Goal: Transaction & Acquisition: Obtain resource

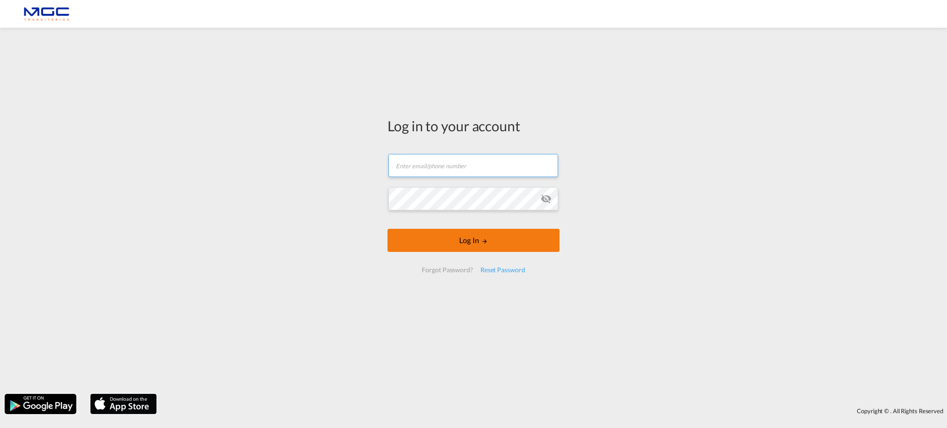
type input "[EMAIL_ADDRESS][DOMAIN_NAME]"
click at [436, 241] on button "Log In" at bounding box center [474, 240] width 172 height 23
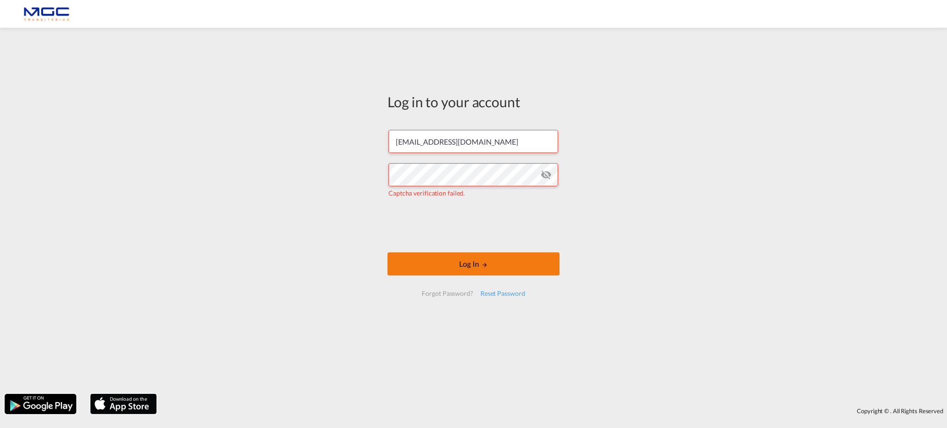
click at [492, 261] on button "Log In" at bounding box center [474, 264] width 172 height 23
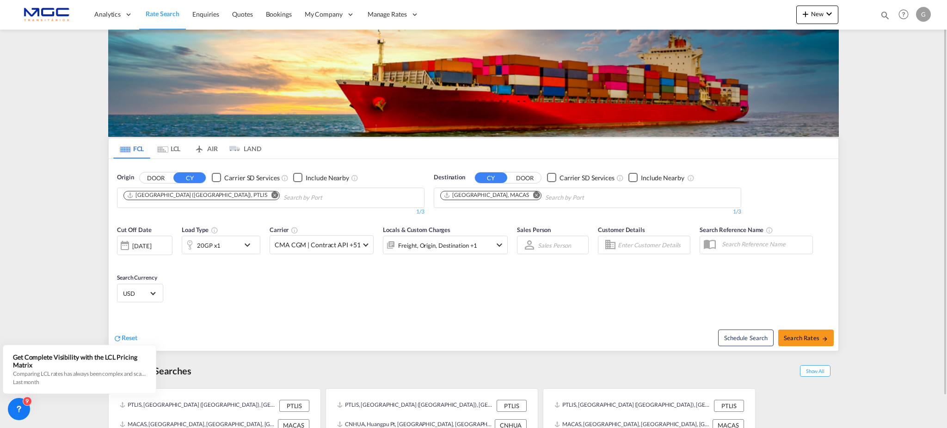
click at [248, 247] on md-icon "icon-chevron-down" at bounding box center [250, 245] width 16 height 11
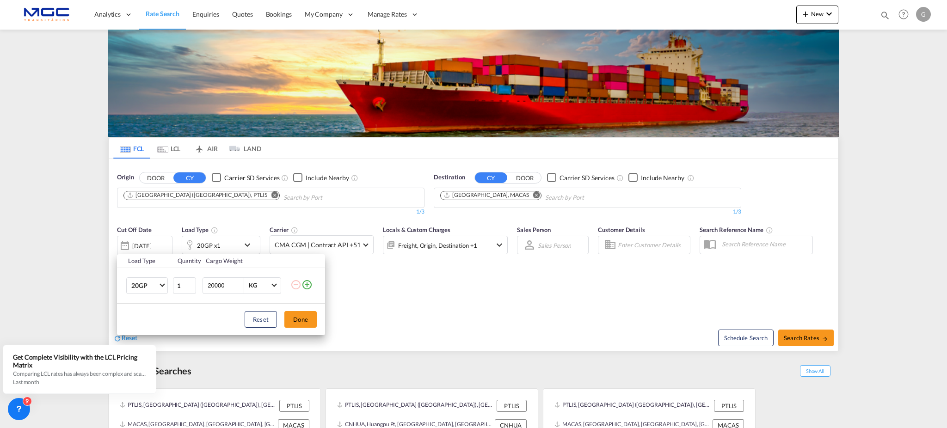
click at [311, 283] on md-icon "icon-plus-circle-outline" at bounding box center [307, 284] width 11 height 11
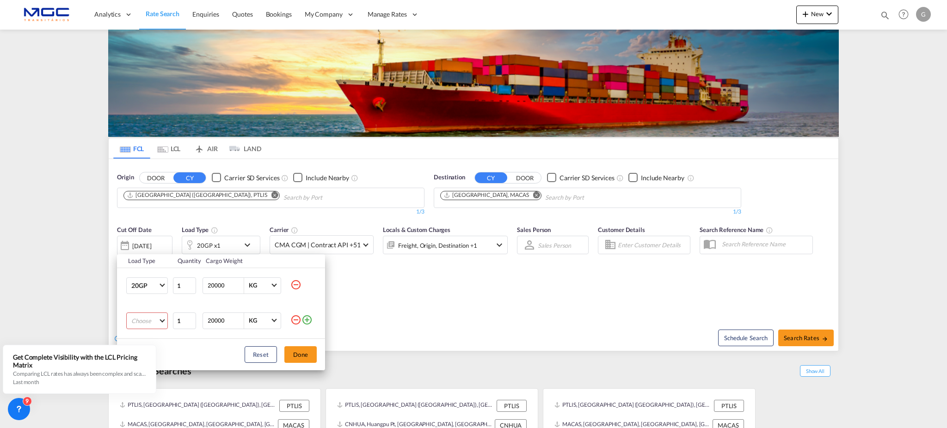
click at [161, 316] on md-select "Choose 20GP 40GP 40HC 45HC 20RE 40RE 40HR 20OT 40OT 20FR 40FR 40NR 20NR 45S 20T…" at bounding box center [147, 321] width 42 height 17
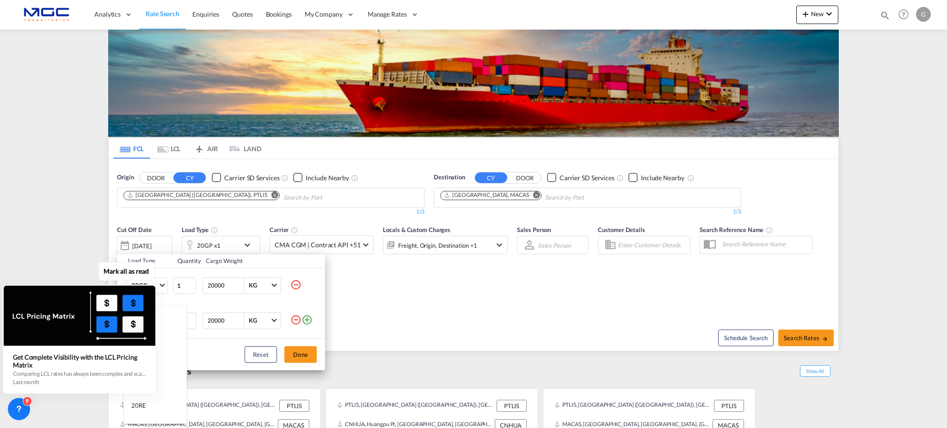
click at [165, 356] on div "Mark all as read Get Complete Visibility with the LCL Pricing Matrix Comparing …" at bounding box center [81, 330] width 167 height 128
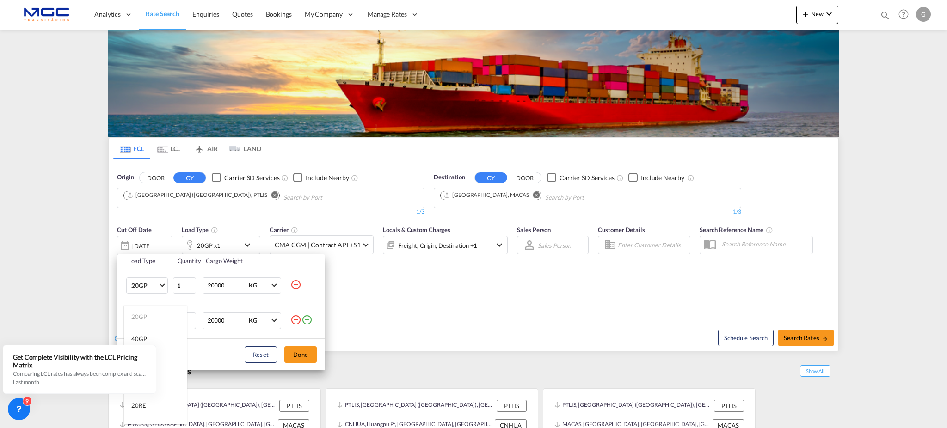
click at [47, 417] on md-backdrop at bounding box center [473, 214] width 947 height 428
click at [157, 324] on md-select "Choose" at bounding box center [147, 321] width 42 height 17
drag, startPoint x: 160, startPoint y: 335, endPoint x: 165, endPoint y: 334, distance: 5.9
click at [160, 336] on md-option "40GP" at bounding box center [155, 339] width 63 height 22
click at [302, 357] on button "Done" at bounding box center [300, 354] width 32 height 17
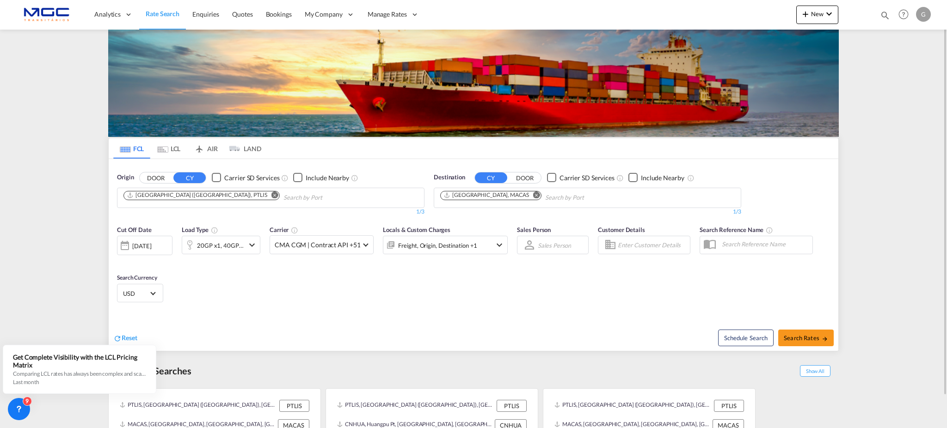
click at [266, 192] on button "Remove" at bounding box center [273, 196] width 14 height 9
click at [205, 202] on input "Chips input." at bounding box center [168, 198] width 88 height 15
type input "leix"
click at [181, 196] on body "Analytics Reports Dashboard Rate Search Enquiries Quotes Bookings" at bounding box center [473, 214] width 947 height 428
click at [173, 214] on div "Leix oes Portugal PTLEI" at bounding box center [195, 219] width 176 height 28
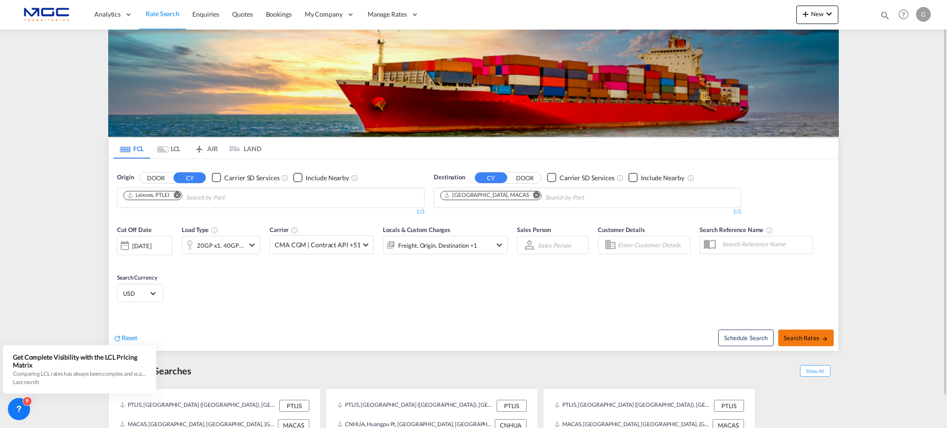
click at [810, 333] on button "Search Rates" at bounding box center [806, 338] width 56 height 17
type input "PTLEI to MACAS / [DATE]"
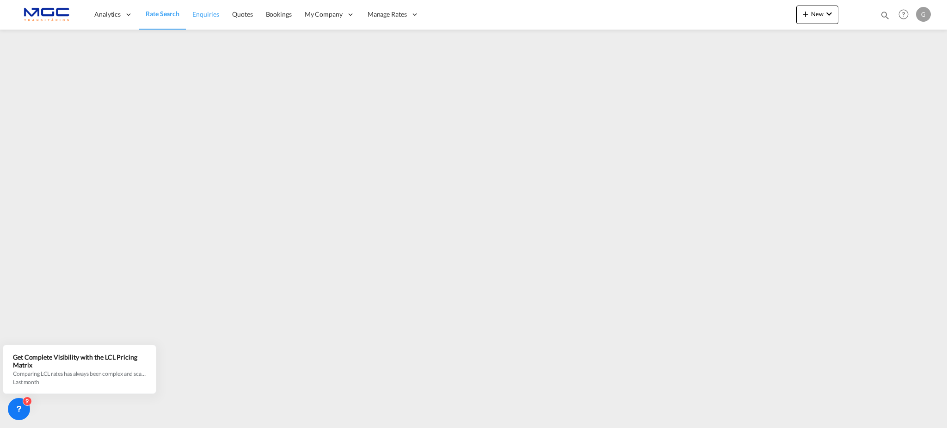
drag, startPoint x: 163, startPoint y: 12, endPoint x: 191, endPoint y: 13, distance: 27.8
click at [163, 12] on span "Rate Search" at bounding box center [163, 14] width 34 height 8
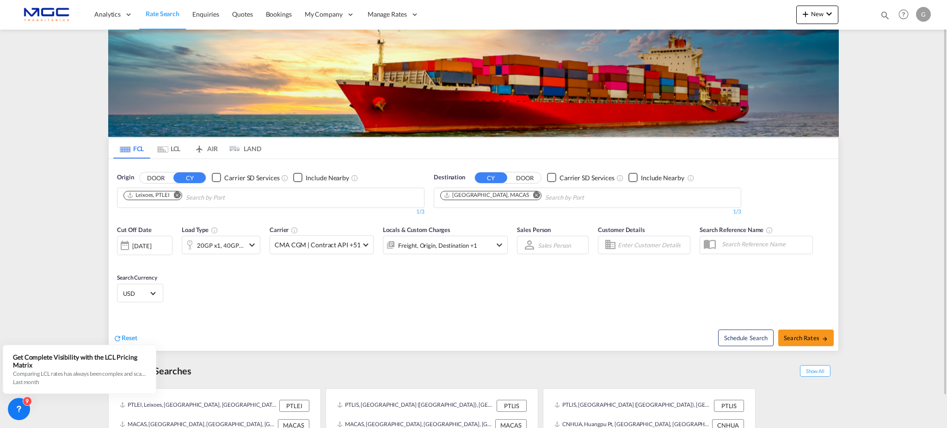
click at [136, 293] on span "USD" at bounding box center [136, 294] width 26 height 8
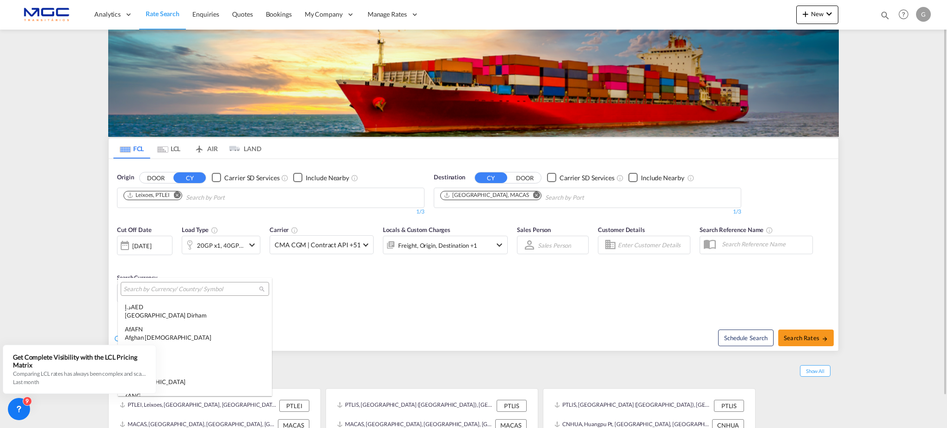
scroll to position [3194, 0]
click at [136, 293] on input "search" at bounding box center [192, 289] width 136 height 8
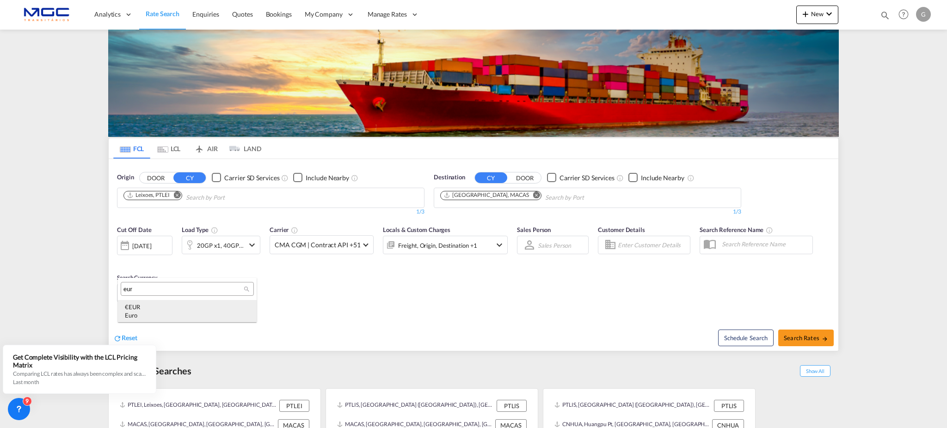
type input "eur"
click at [138, 308] on div "€ EUR Euro" at bounding box center [187, 311] width 125 height 17
click at [517, 302] on div "Cut Off Date [DATE] [DATE] Load Type 20GP x1, 40GP x1 Carrier CMA CGM | Contrac…" at bounding box center [474, 266] width 730 height 90
click at [807, 340] on span "Search Rates" at bounding box center [806, 337] width 44 height 7
type input "PTLEI to MACAS / [DATE]"
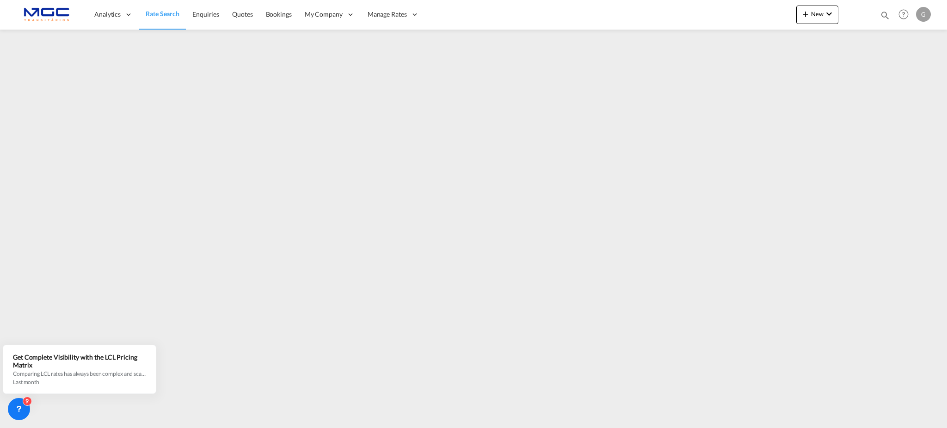
click at [157, 17] on span "Rate Search" at bounding box center [163, 14] width 34 height 8
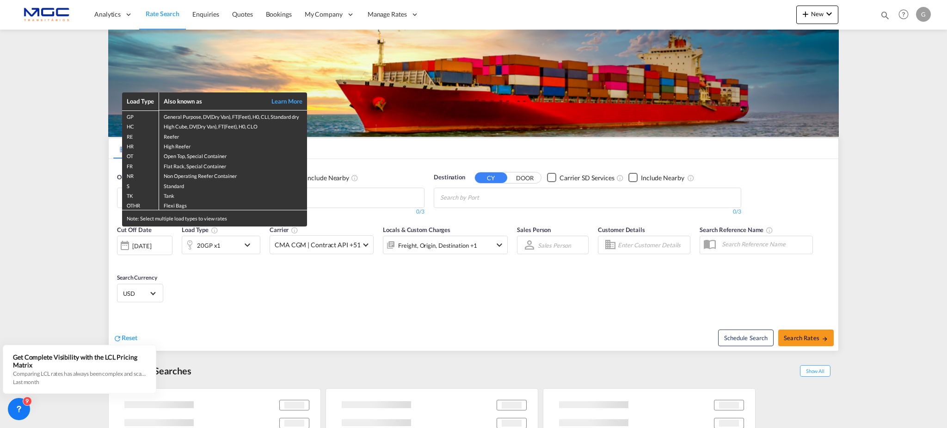
click at [142, 296] on div "Load Type Also known as Learn More GP General Purpose, DV(Dry Van), FT(Feet), H…" at bounding box center [473, 214] width 947 height 428
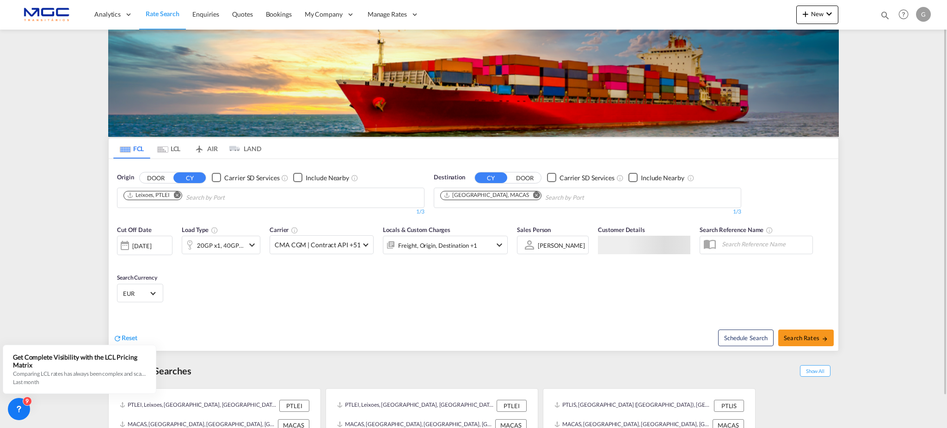
click at [148, 291] on span "EUR" at bounding box center [136, 294] width 26 height 8
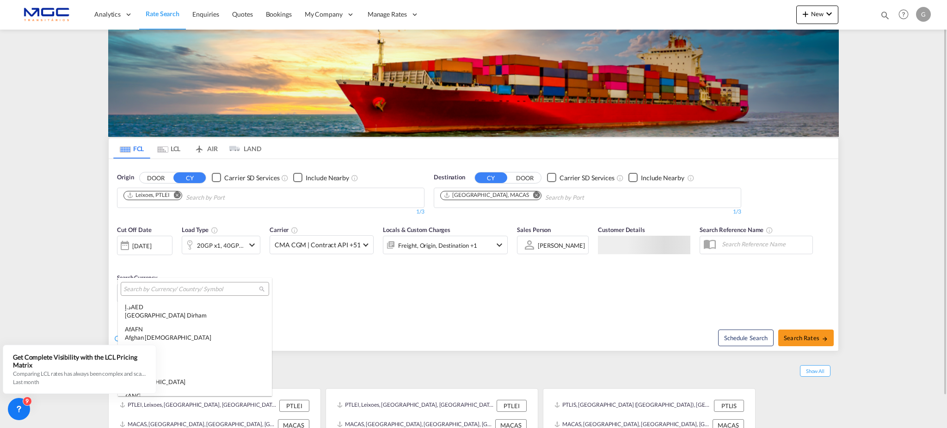
scroll to position [929, 0]
click at [508, 315] on md-backdrop at bounding box center [473, 214] width 947 height 428
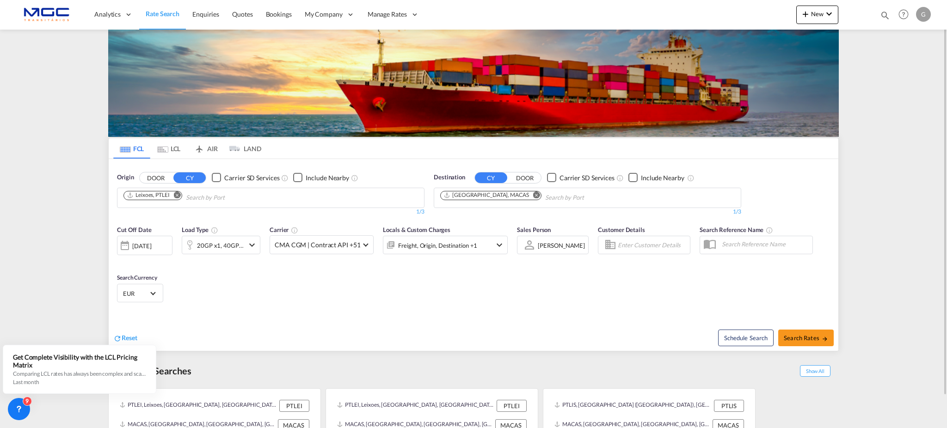
click at [533, 196] on md-icon "Remove" at bounding box center [536, 195] width 7 height 7
click at [501, 199] on body "Analytics Reports Dashboard Rate Search Enquiries Quotes Bookings" at bounding box center [473, 214] width 947 height 428
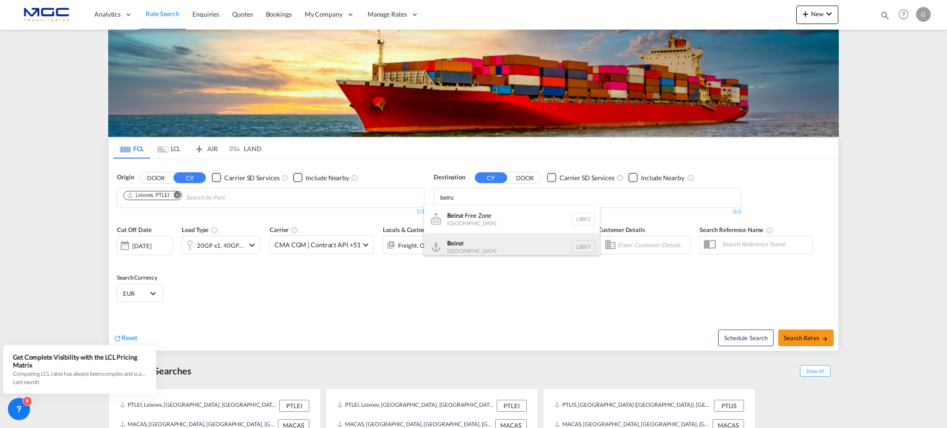
type input "beiru"
click at [484, 243] on div "Beiru t [GEOGRAPHIC_DATA] LBBEY" at bounding box center [512, 247] width 176 height 28
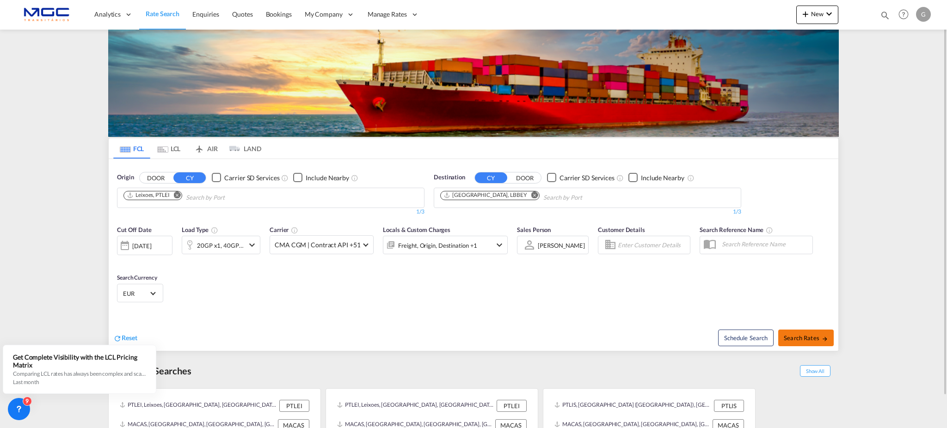
click at [802, 332] on button "Search Rates" at bounding box center [806, 338] width 56 height 17
type input "PTLEI to LBBEY / [DATE]"
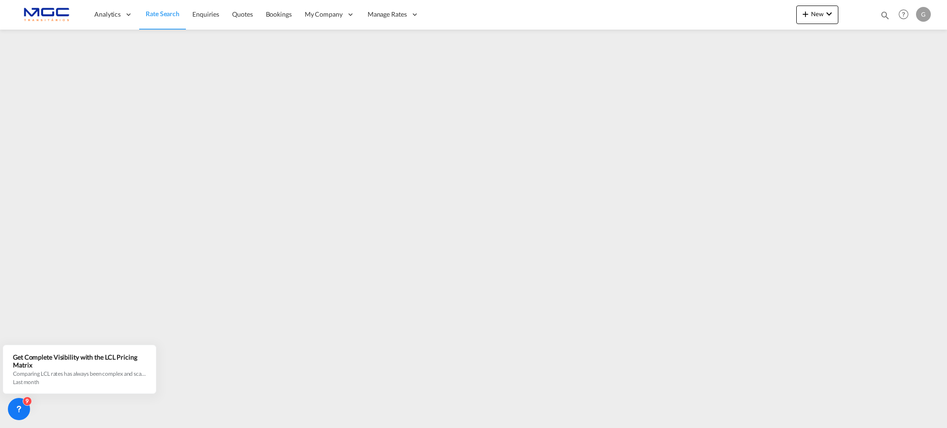
click at [149, 18] on span "Rate Search" at bounding box center [163, 13] width 34 height 9
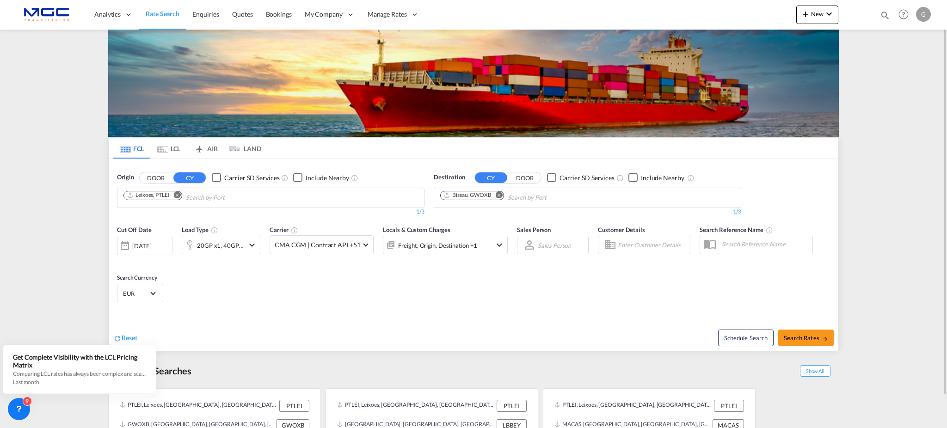
click at [494, 250] on md-icon "icon-chevron-down" at bounding box center [499, 245] width 11 height 11
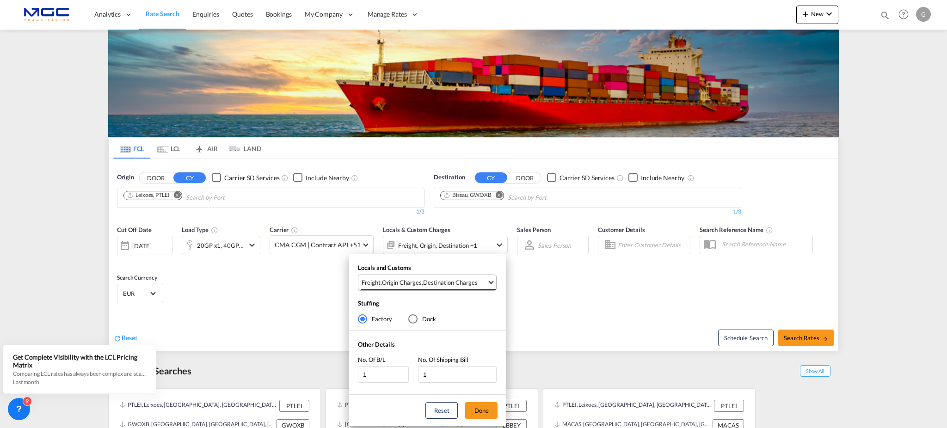
click at [472, 288] on md-select-value "Freight , Origin Charges , Destination Charges" at bounding box center [429, 282] width 136 height 15
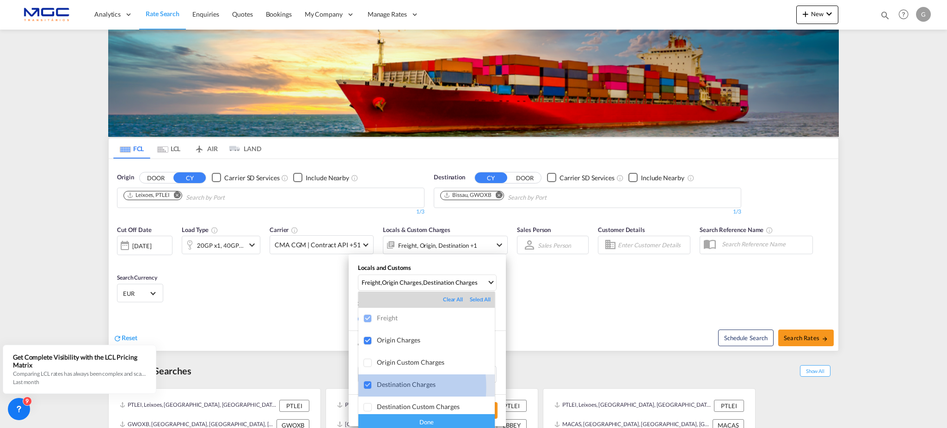
click at [365, 387] on div at bounding box center [368, 385] width 9 height 9
click at [403, 419] on div "Done" at bounding box center [426, 422] width 136 height 16
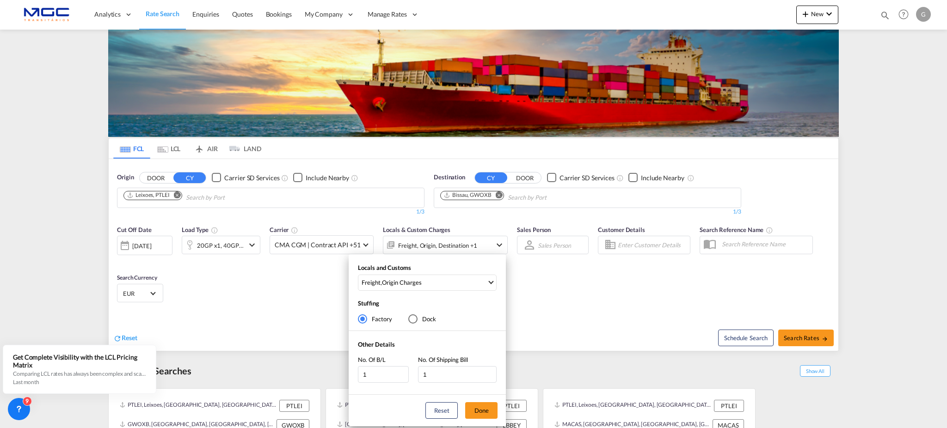
click at [805, 337] on div "Locals and Customs Freight , Origin Charges Stuffing Factory Dock Other Details…" at bounding box center [473, 214] width 947 height 428
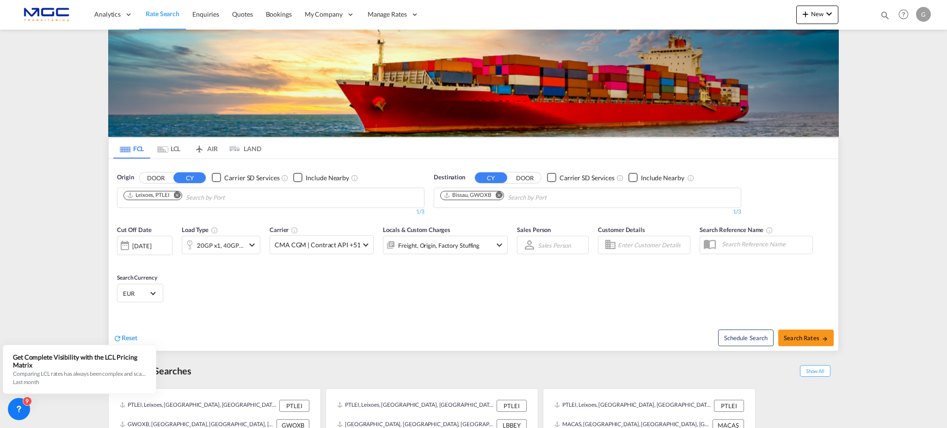
click at [805, 337] on span "Search Rates" at bounding box center [806, 337] width 44 height 7
type input "PTLEI to GWOXB / [DATE]"
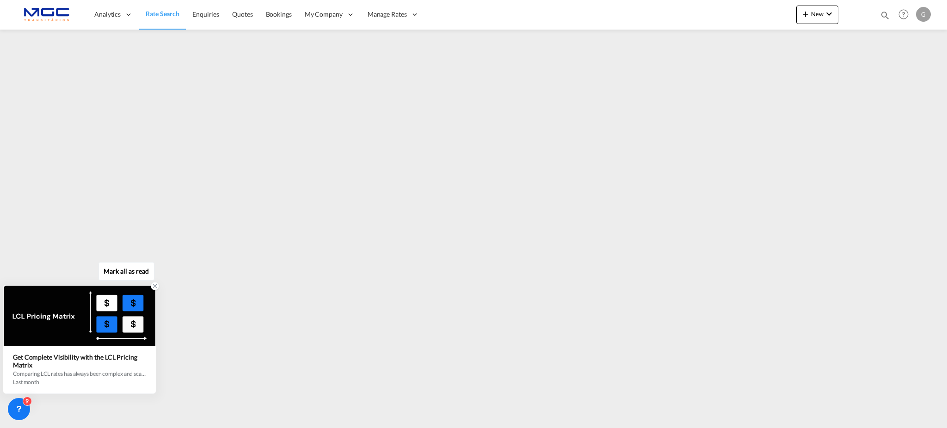
click at [157, 287] on icon at bounding box center [155, 286] width 6 height 6
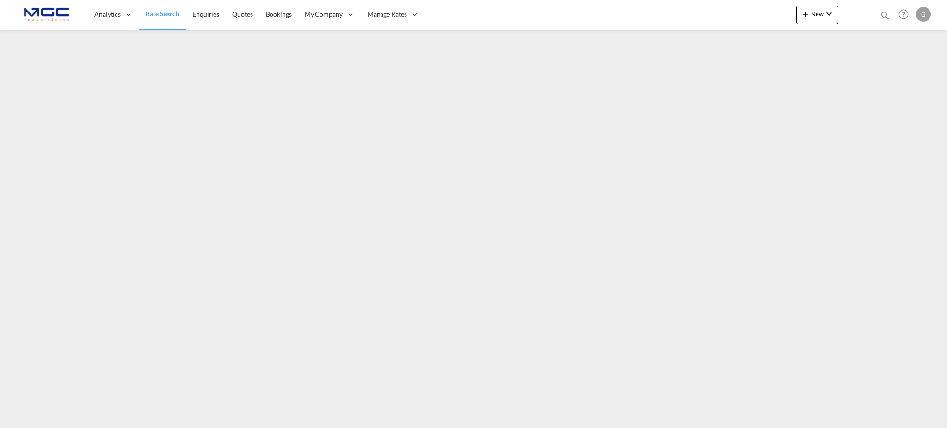
click at [147, 13] on span "Rate Search" at bounding box center [163, 14] width 34 height 8
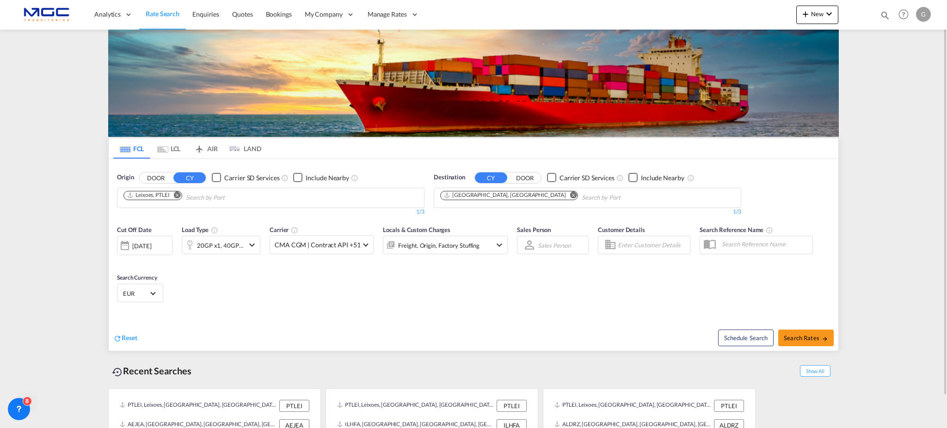
click at [570, 197] on md-icon "Remove" at bounding box center [573, 195] width 7 height 7
click at [491, 198] on body "Analytics Reports Dashboard Rate Search Enquiries Quotes Bookings" at bounding box center [473, 214] width 947 height 428
type input "jeddah"
click at [498, 217] on div "Jeddah Saudi Arabia SAJED" at bounding box center [512, 219] width 176 height 28
click at [798, 335] on span "Search Rates" at bounding box center [806, 337] width 44 height 7
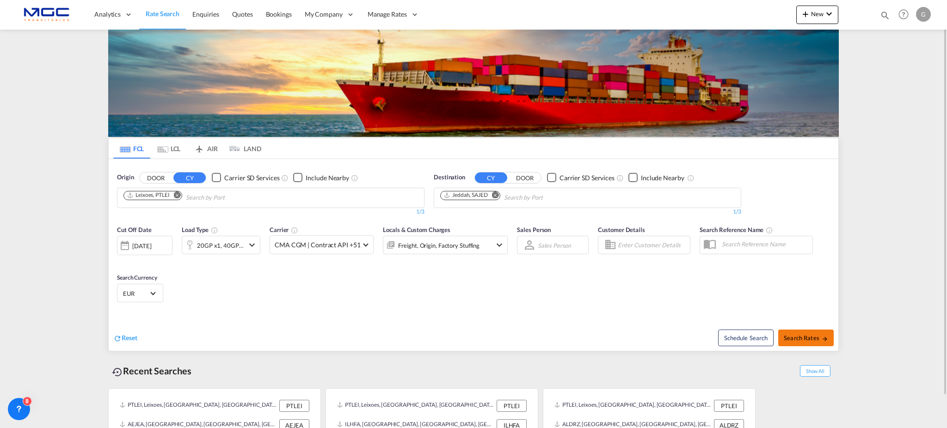
type input "PTLEI to SAJED / 1 Oct 2025"
